Goal: Task Accomplishment & Management: Manage account settings

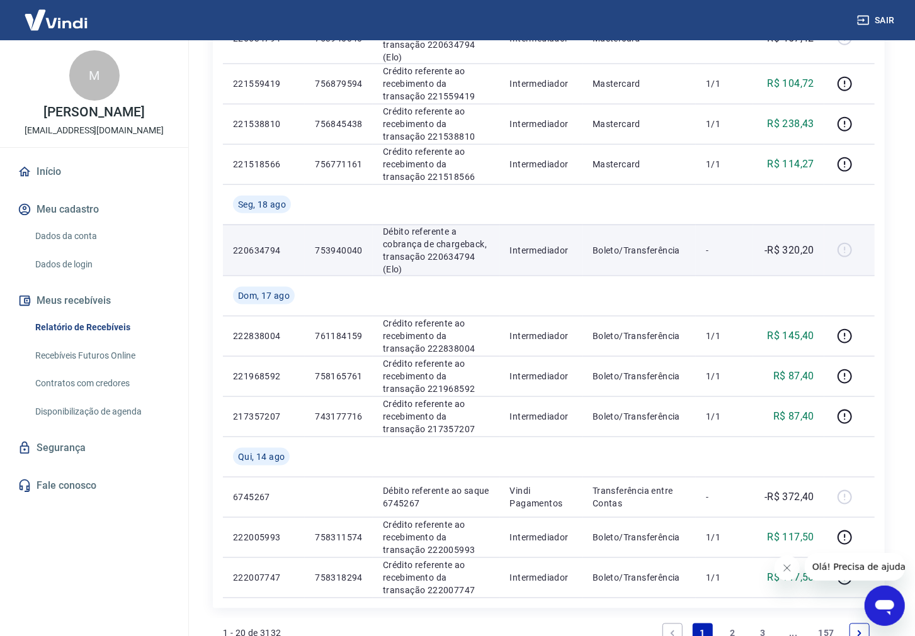
scroll to position [839, 0]
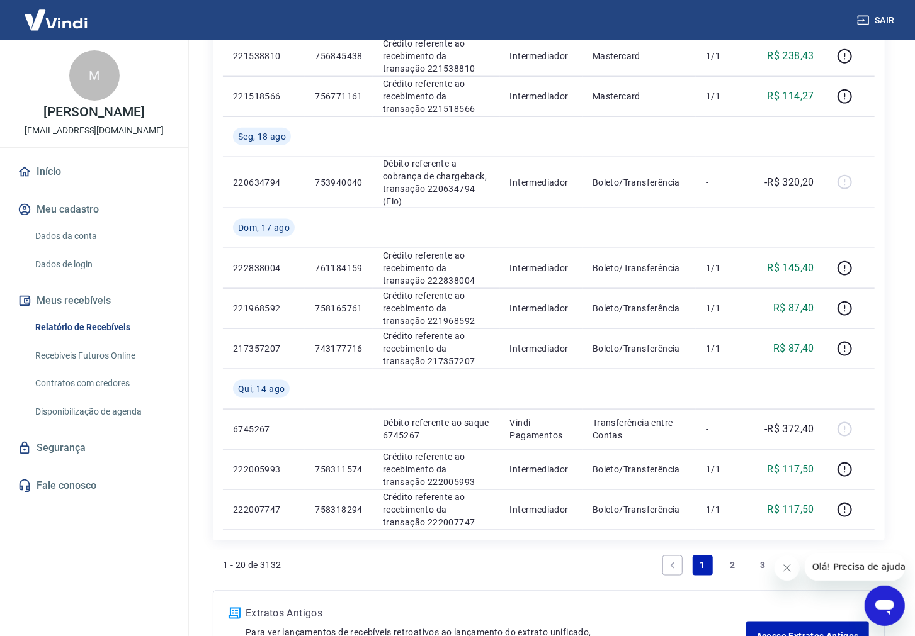
click at [738, 565] on link "2" at bounding box center [733, 566] width 20 height 20
